Goal: Task Accomplishment & Management: Use online tool/utility

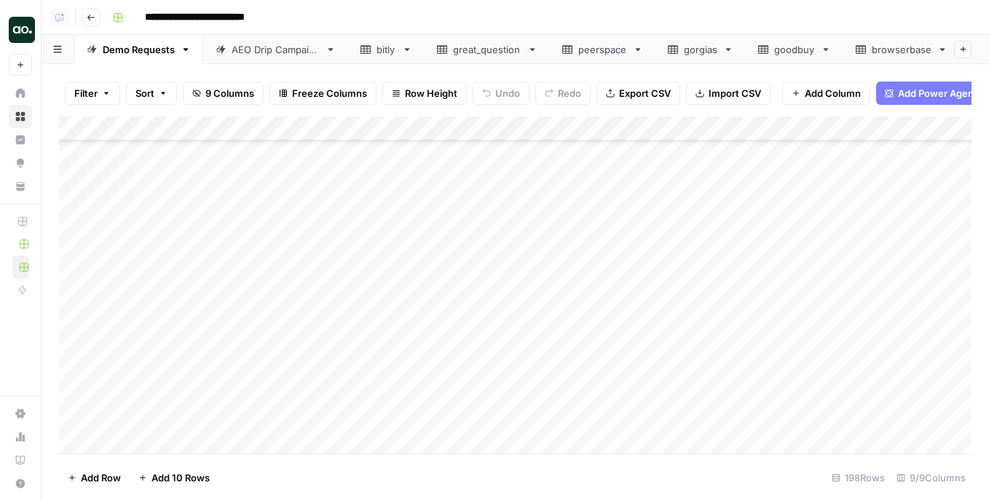
scroll to position [4612, 0]
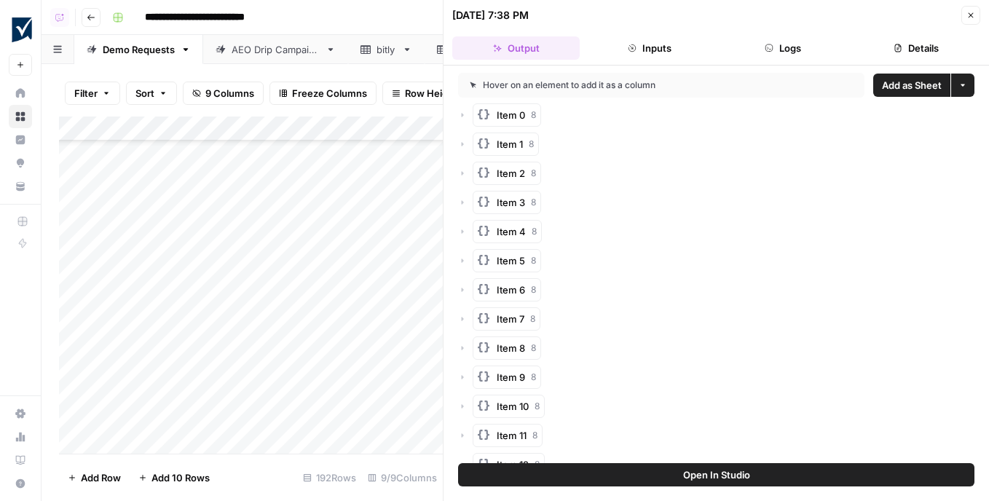
scroll to position [4122, 0]
click at [965, 14] on button "Close" at bounding box center [970, 15] width 19 height 19
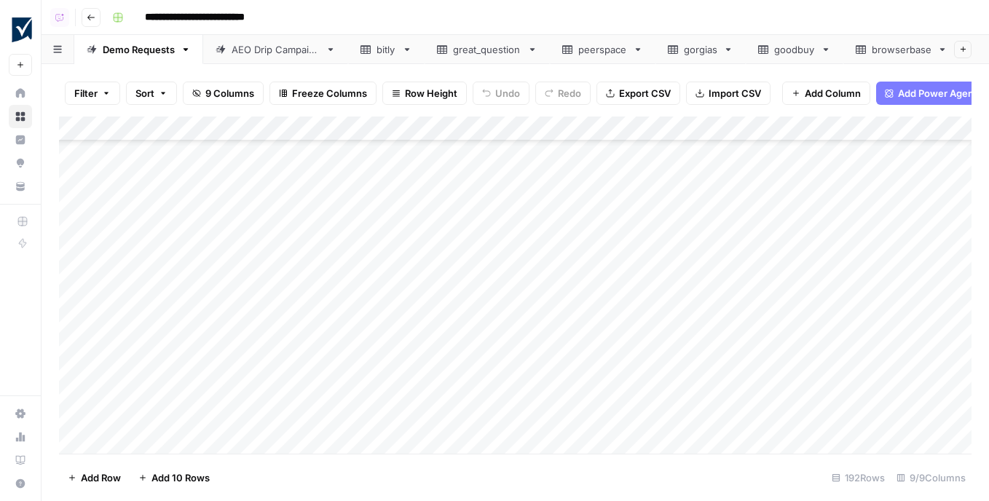
scroll to position [4463, 0]
click at [633, 218] on div "Add Column" at bounding box center [515, 284] width 912 height 337
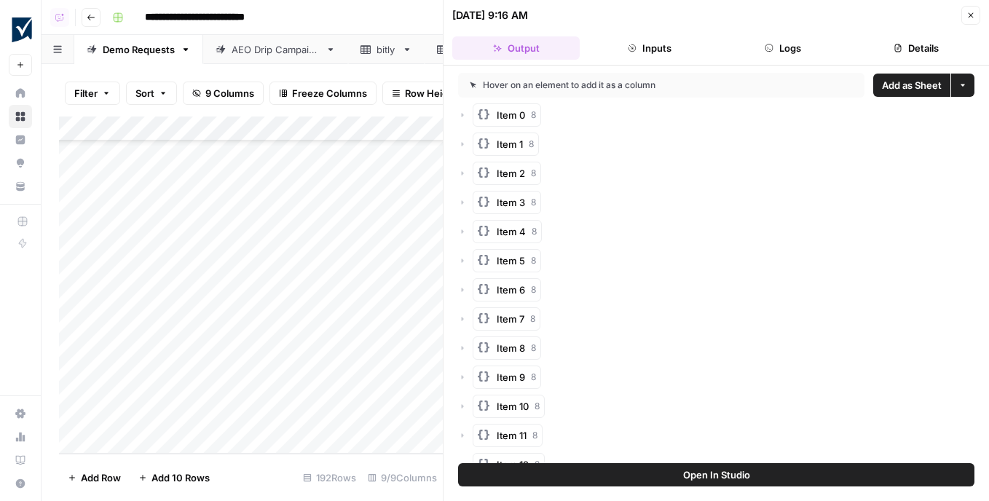
click at [903, 84] on span "Add as Sheet" at bounding box center [912, 85] width 60 height 15
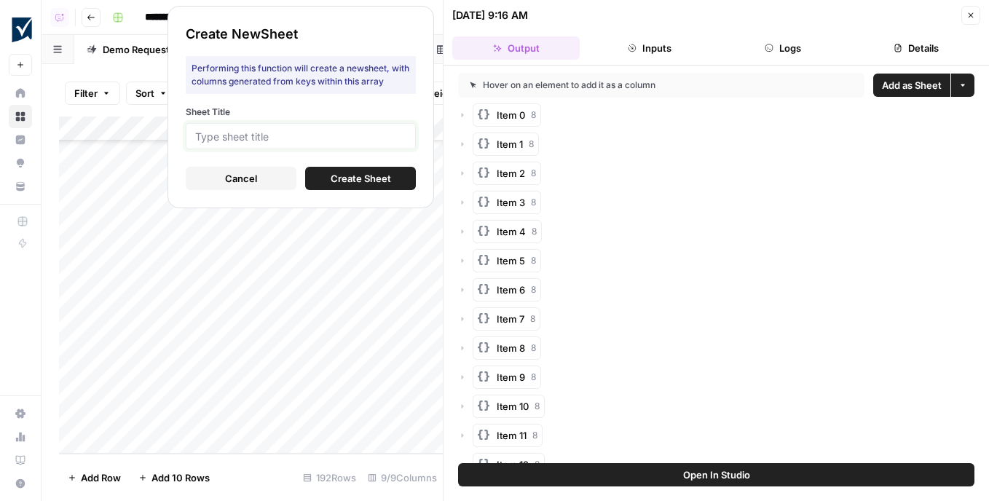
click at [379, 140] on input "Sheet Title" at bounding box center [300, 136] width 211 height 13
type input "pettable"
click at [329, 180] on button "Create Sheet" at bounding box center [360, 178] width 111 height 23
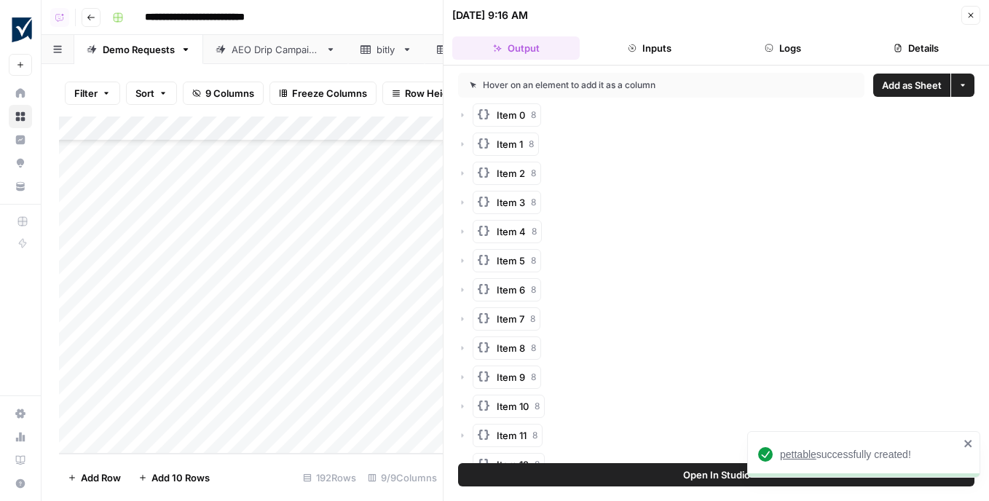
click at [806, 451] on span "pettable" at bounding box center [798, 454] width 36 height 12
click at [972, 14] on icon "button" at bounding box center [970, 15] width 5 height 5
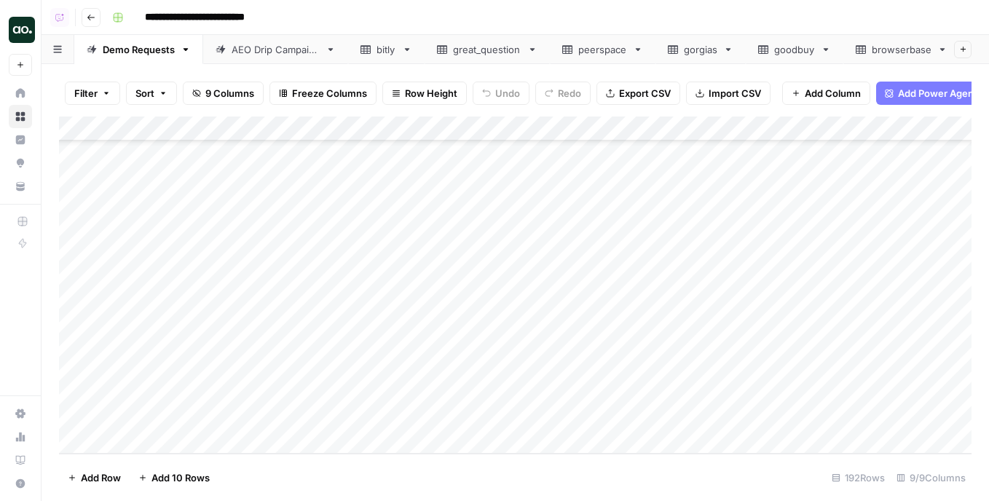
click at [167, 485] on button "Add 10 Rows" at bounding box center [174, 477] width 89 height 23
click at [229, 301] on div "Add Column" at bounding box center [515, 284] width 912 height 337
click at [241, 301] on div "Add Column" at bounding box center [515, 284] width 912 height 337
click at [253, 352] on div "Add Column" at bounding box center [515, 284] width 912 height 337
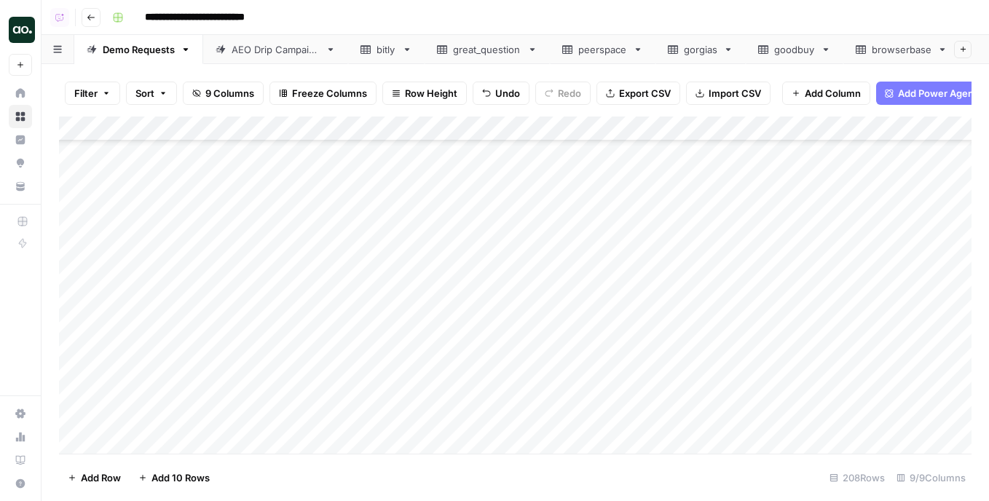
click at [247, 302] on div "Add Column" at bounding box center [515, 284] width 912 height 337
click at [158, 301] on div "Add Column" at bounding box center [515, 284] width 912 height 337
type textarea "****"
click at [389, 274] on div "Add Column" at bounding box center [515, 284] width 912 height 337
drag, startPoint x: 442, startPoint y: 285, endPoint x: 438, endPoint y: 446, distance: 160.9
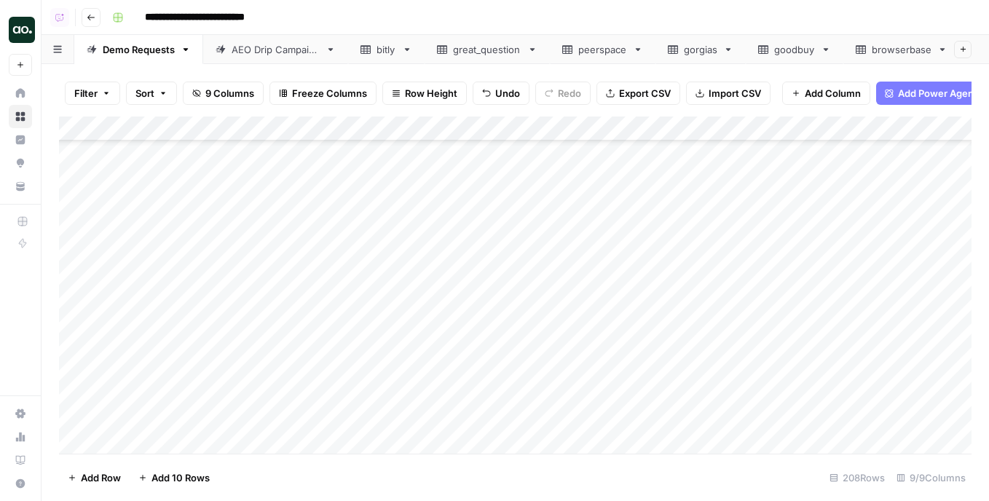
click at [438, 446] on div "Add Column" at bounding box center [515, 284] width 912 height 337
click at [560, 298] on div "Add Column" at bounding box center [515, 284] width 912 height 337
drag, startPoint x: 321, startPoint y: 130, endPoint x: 475, endPoint y: 124, distance: 153.7
click at [469, 124] on div "Add Column" at bounding box center [515, 284] width 912 height 337
drag, startPoint x: 470, startPoint y: 123, endPoint x: 446, endPoint y: 122, distance: 24.0
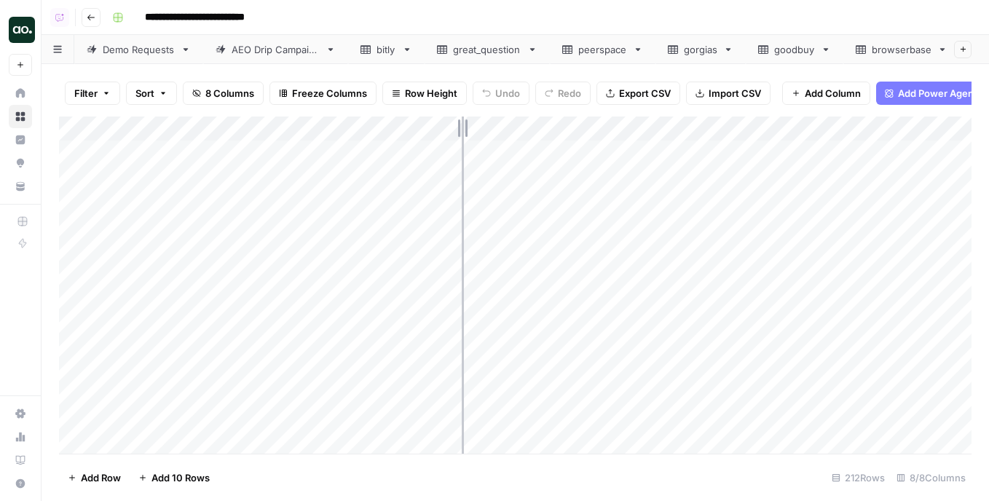
click at [446, 123] on div "Add Column" at bounding box center [515, 284] width 912 height 337
click at [245, 128] on div "Add Column" at bounding box center [515, 284] width 912 height 337
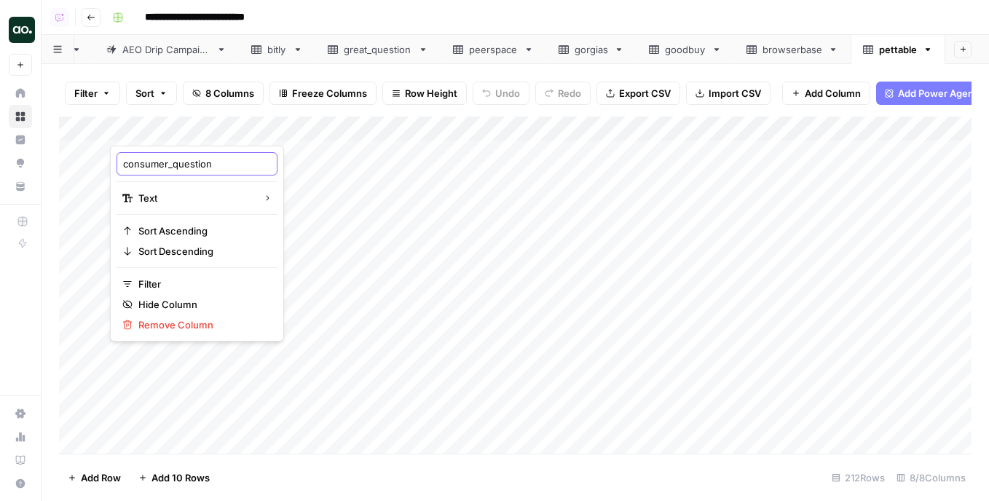
drag, startPoint x: 174, startPoint y: 166, endPoint x: 121, endPoint y: 167, distance: 53.1
click at [121, 167] on div "consumer_question" at bounding box center [196, 163] width 161 height 23
type input "question"
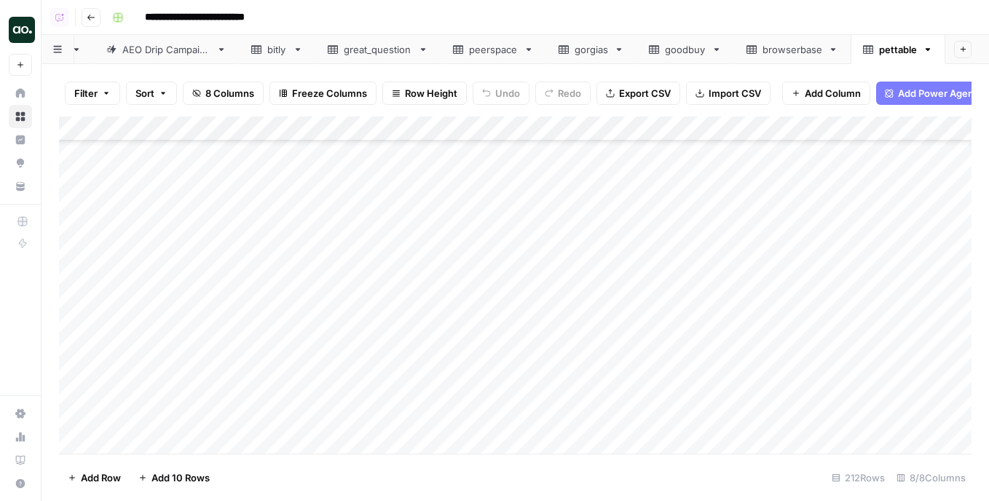
scroll to position [2559, 0]
click at [79, 266] on div "Add Column" at bounding box center [515, 284] width 912 height 337
click at [76, 173] on div "Add Column" at bounding box center [515, 284] width 912 height 337
click at [73, 370] on div "Add Column" at bounding box center [515, 284] width 912 height 337
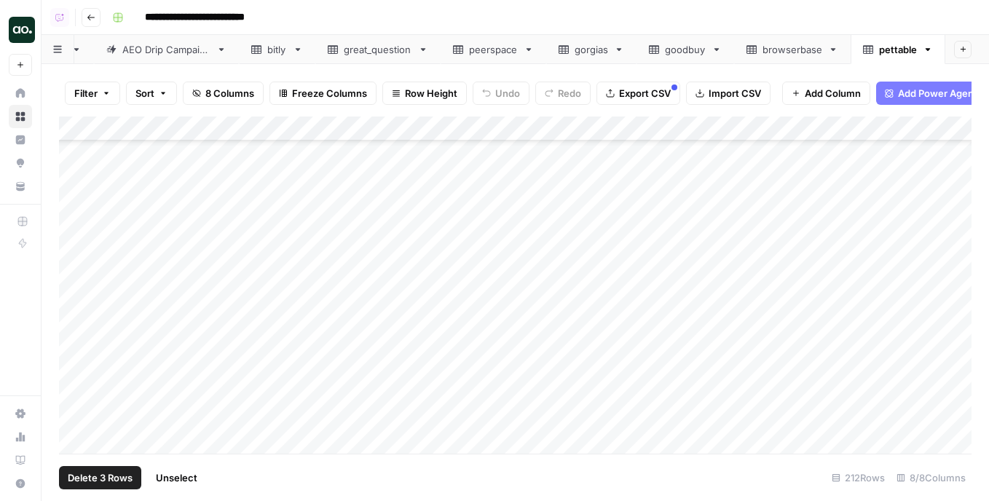
scroll to position [3217, 0]
click at [74, 371] on div "Add Column" at bounding box center [515, 284] width 912 height 337
click at [74, 365] on div "Add Column" at bounding box center [515, 284] width 912 height 337
click at [74, 387] on div "Add Column" at bounding box center [515, 284] width 912 height 337
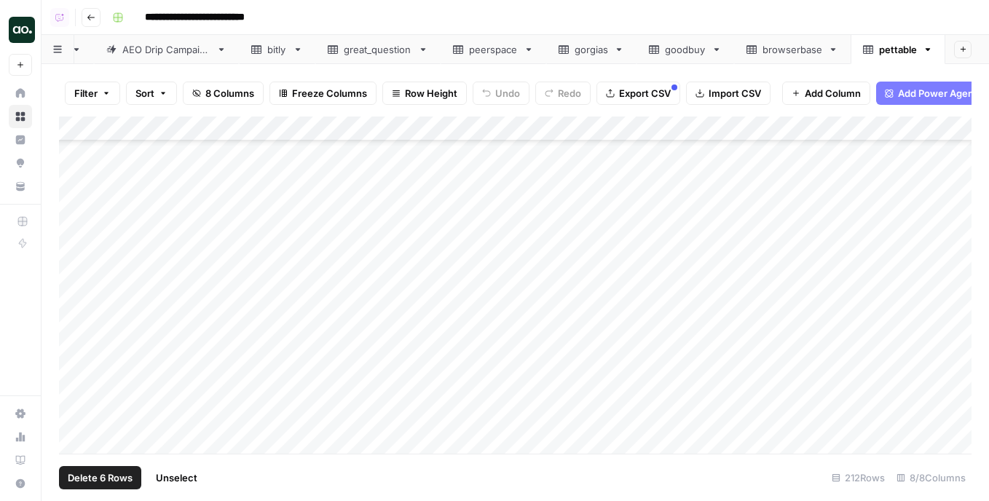
scroll to position [3516, 0]
click at [77, 320] on div "Add Column" at bounding box center [515, 284] width 912 height 337
click at [76, 363] on div "Add Column" at bounding box center [515, 284] width 912 height 337
click at [78, 383] on div "Add Column" at bounding box center [515, 284] width 912 height 337
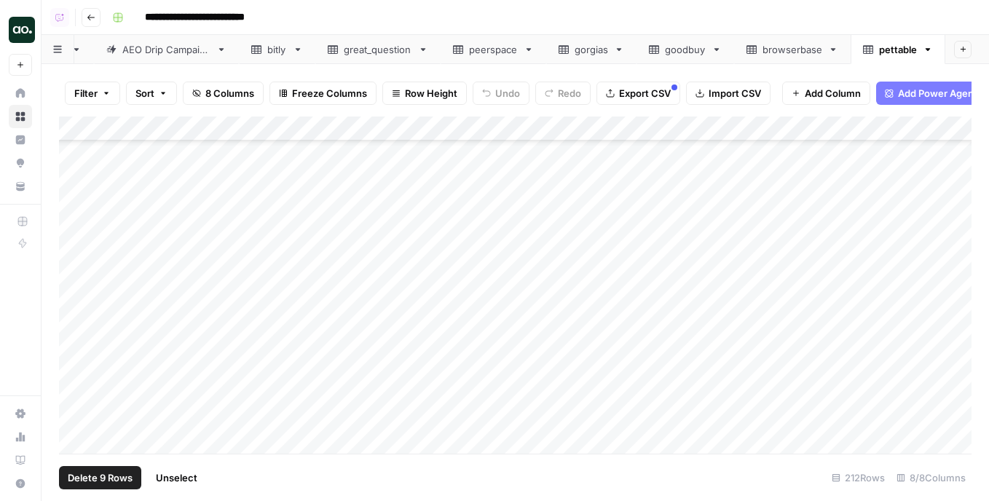
scroll to position [3675, 0]
click at [78, 367] on div "Add Column" at bounding box center [515, 284] width 912 height 337
click at [76, 371] on div "Add Column" at bounding box center [515, 284] width 912 height 337
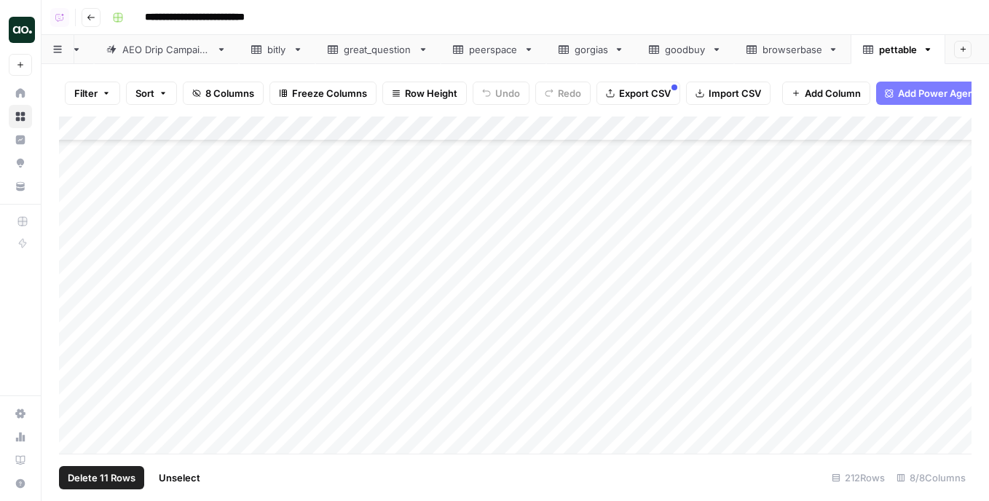
click at [76, 364] on div "Add Column" at bounding box center [515, 284] width 912 height 337
click at [80, 335] on div "Add Column" at bounding box center [515, 284] width 912 height 337
click at [77, 320] on div "Add Column" at bounding box center [515, 284] width 912 height 337
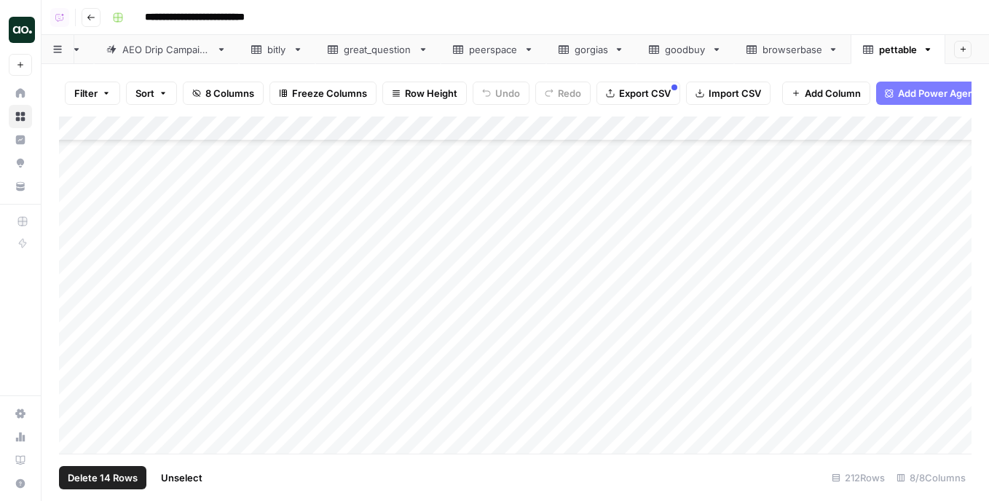
scroll to position [4454, 0]
click at [77, 374] on div "Add Column" at bounding box center [515, 284] width 912 height 337
click at [76, 365] on div "Add Column" at bounding box center [515, 284] width 912 height 337
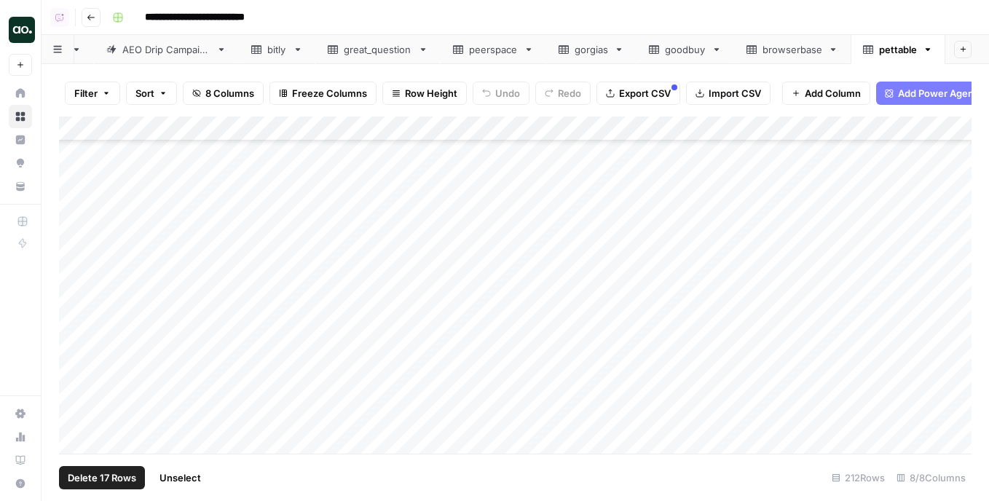
click at [76, 379] on div "Add Column" at bounding box center [515, 284] width 912 height 337
click at [76, 392] on div "Add Column" at bounding box center [515, 284] width 912 height 337
click at [76, 388] on div "Add Column" at bounding box center [515, 284] width 912 height 337
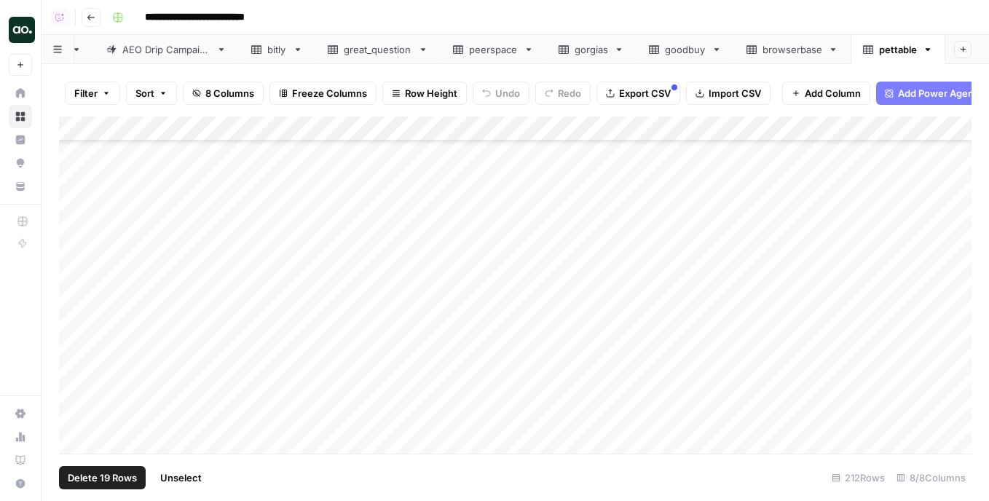
scroll to position [4958, 0]
click at [125, 475] on span "Delete 19 Rows" at bounding box center [102, 477] width 69 height 15
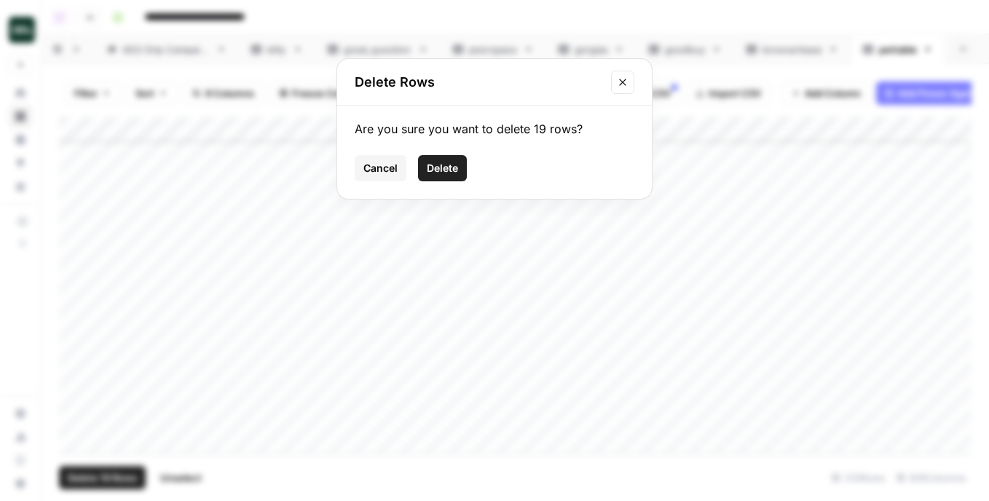
click at [444, 173] on span "Delete" at bounding box center [442, 168] width 31 height 15
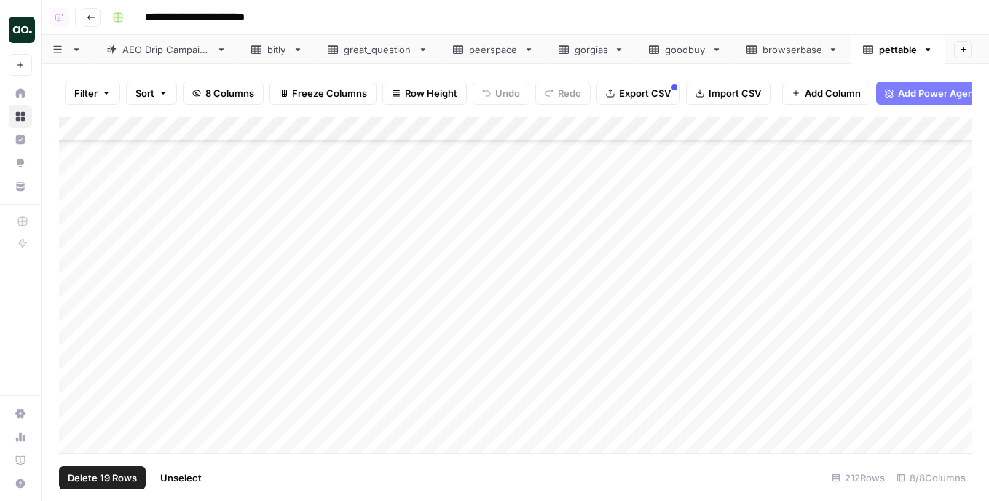
scroll to position [4488, 0]
click at [656, 97] on span "Export CSV" at bounding box center [645, 93] width 52 height 15
